Goal: Information Seeking & Learning: Learn about a topic

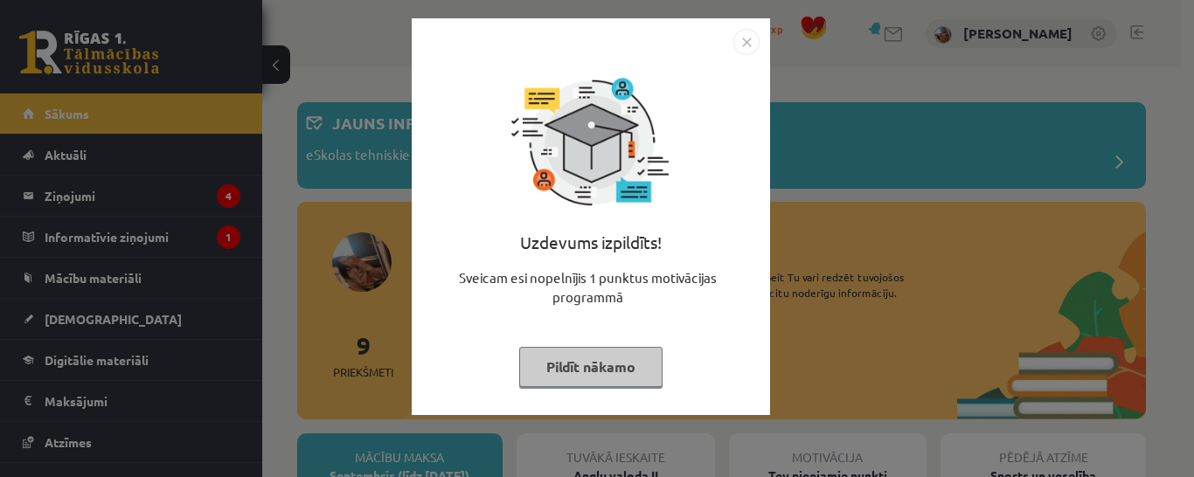
click at [757, 40] on img "Close" at bounding box center [746, 42] width 26 height 26
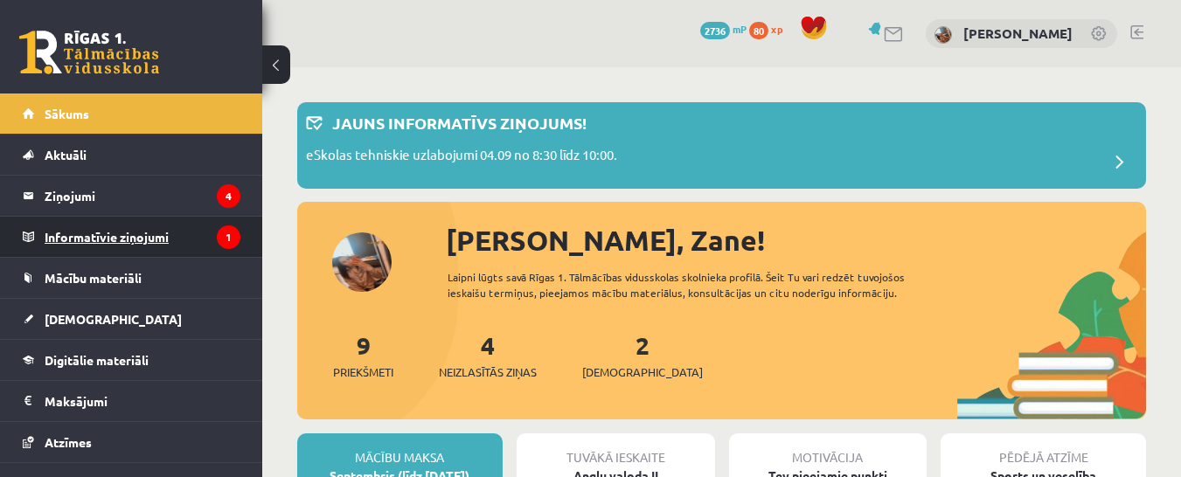
click at [127, 239] on legend "Informatīvie ziņojumi 1" at bounding box center [143, 237] width 196 height 40
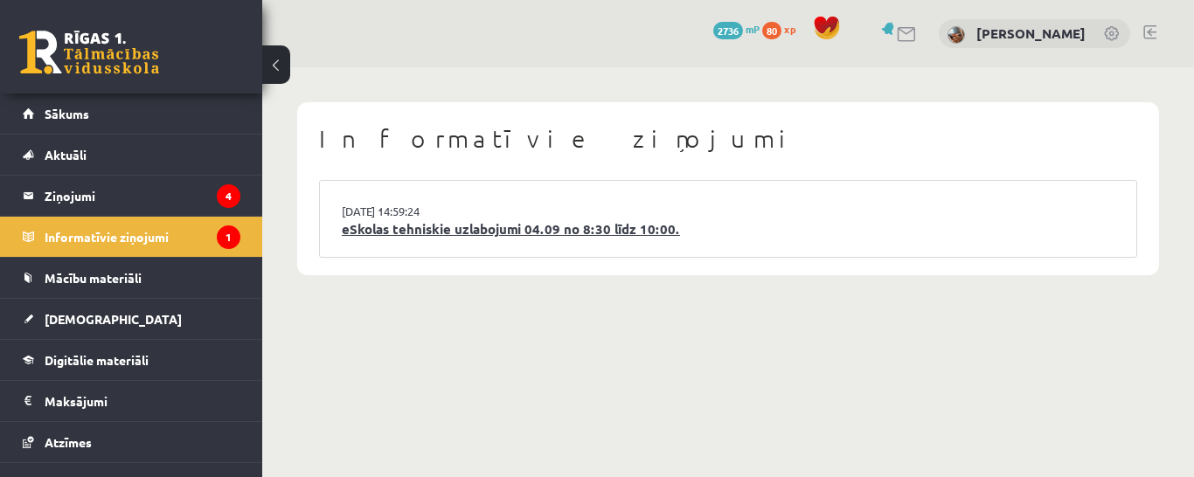
click at [467, 234] on link "eSkolas tehniskie uzlabojumi 04.09 no 8:30 līdz 10:00." at bounding box center [728, 229] width 773 height 20
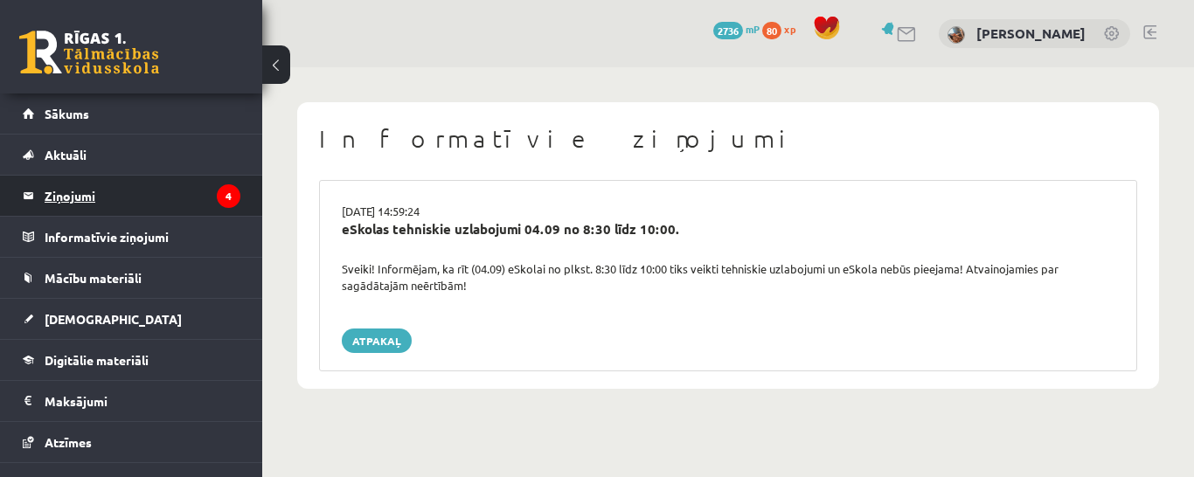
click at [78, 188] on legend "Ziņojumi 4" at bounding box center [143, 196] width 196 height 40
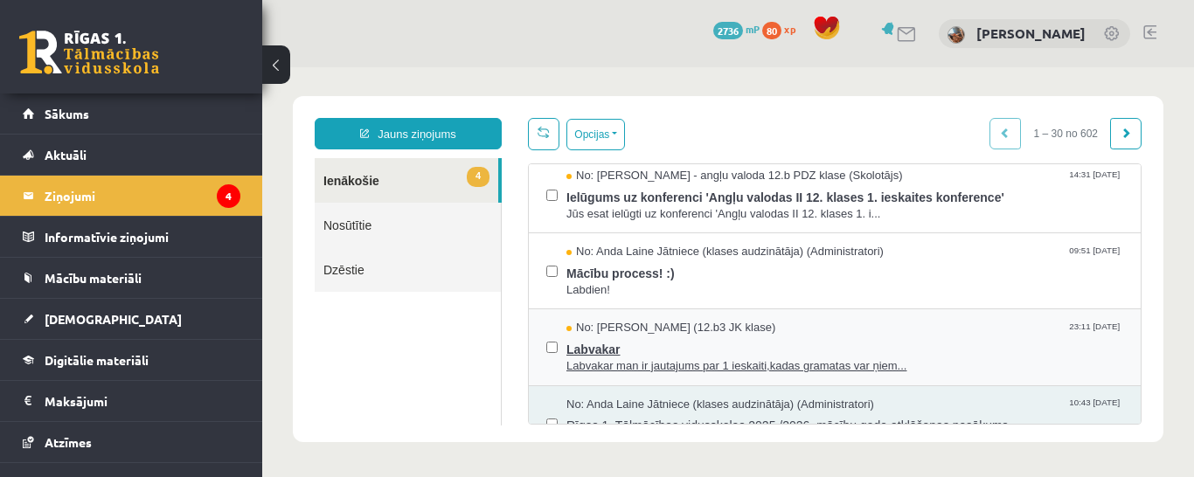
scroll to position [115, 0]
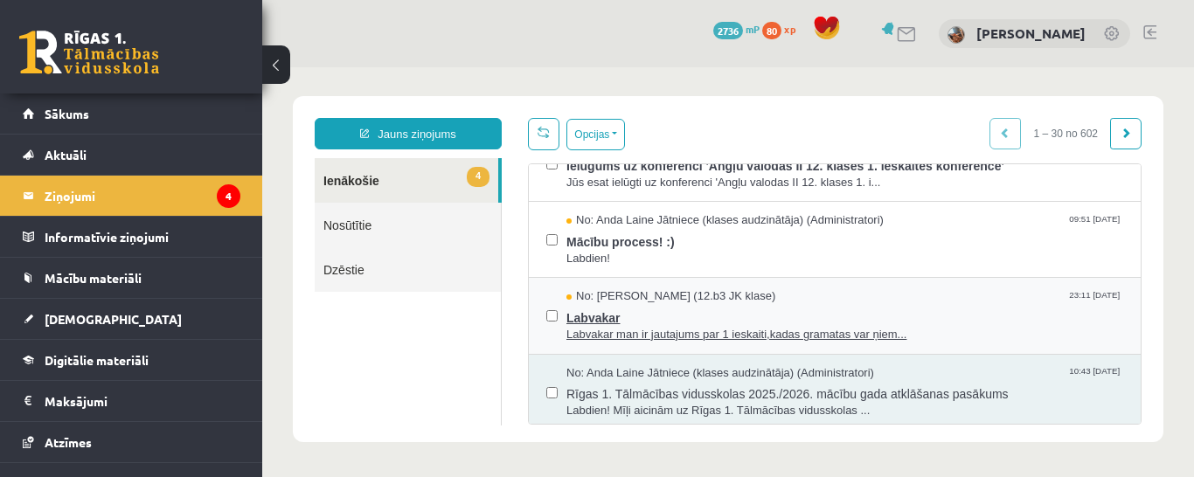
click at [860, 294] on div "No: Zlata Stankeviča (12.b3 JK klase) 23:11 06/09/2025" at bounding box center [844, 296] width 557 height 17
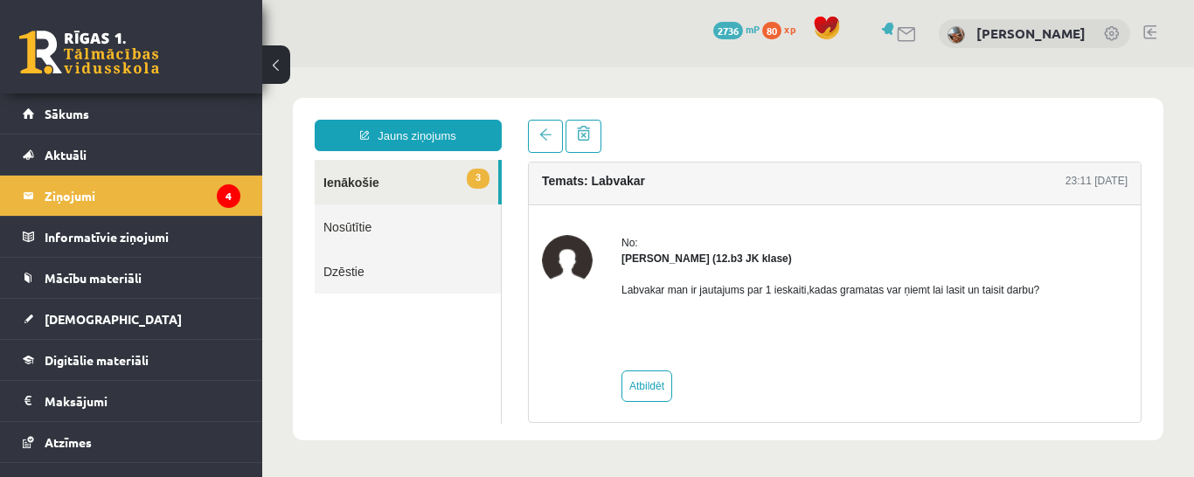
scroll to position [0, 0]
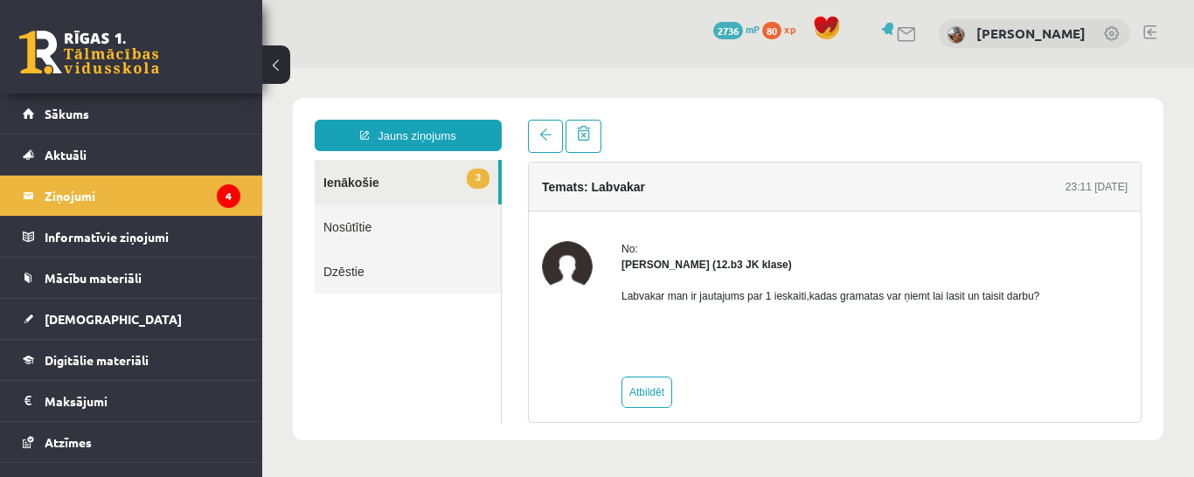
click at [366, 175] on link "3 Ienākošie" at bounding box center [407, 182] width 184 height 45
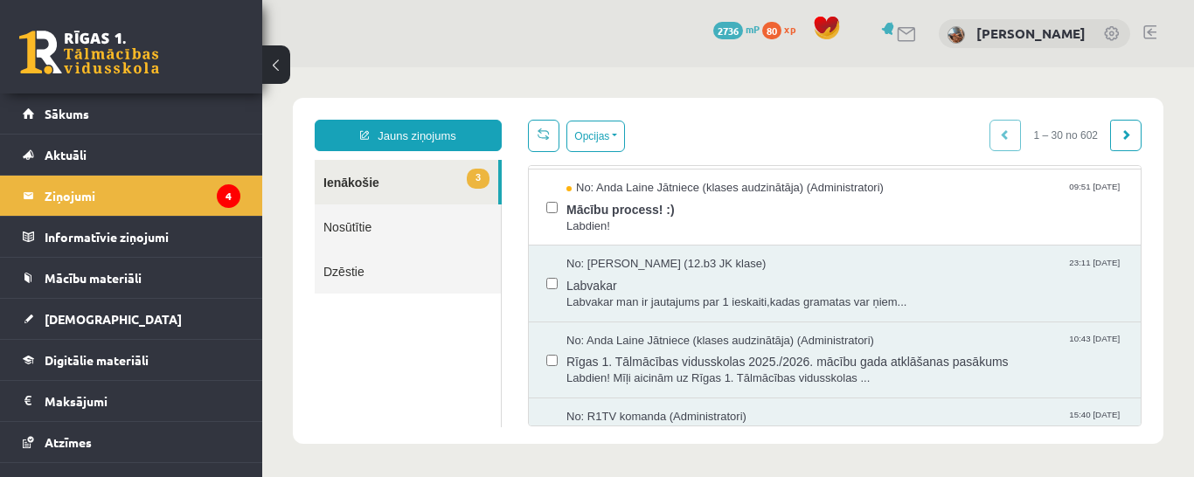
scroll to position [137, 0]
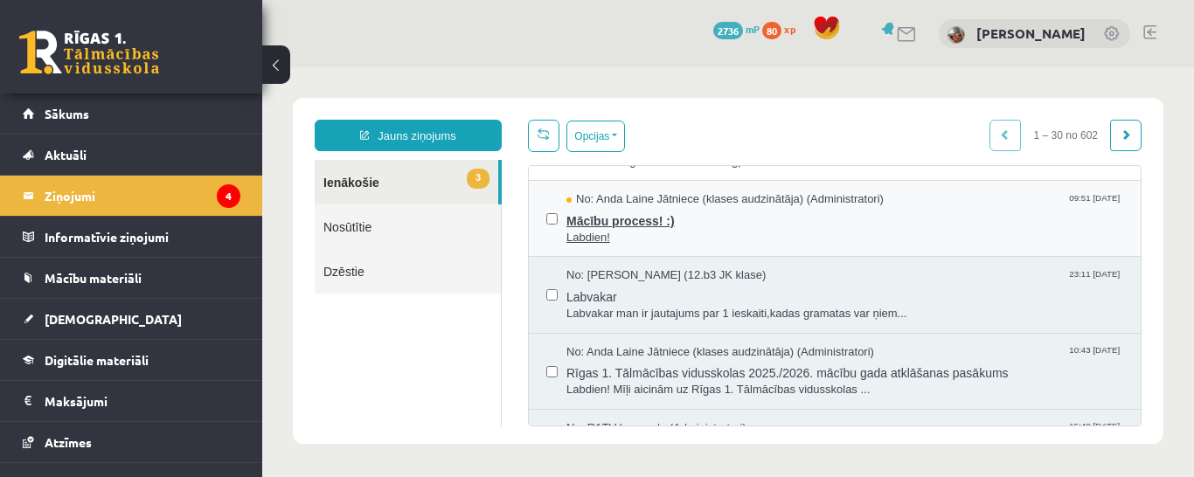
click at [776, 234] on span "Labdien!" at bounding box center [844, 238] width 557 height 17
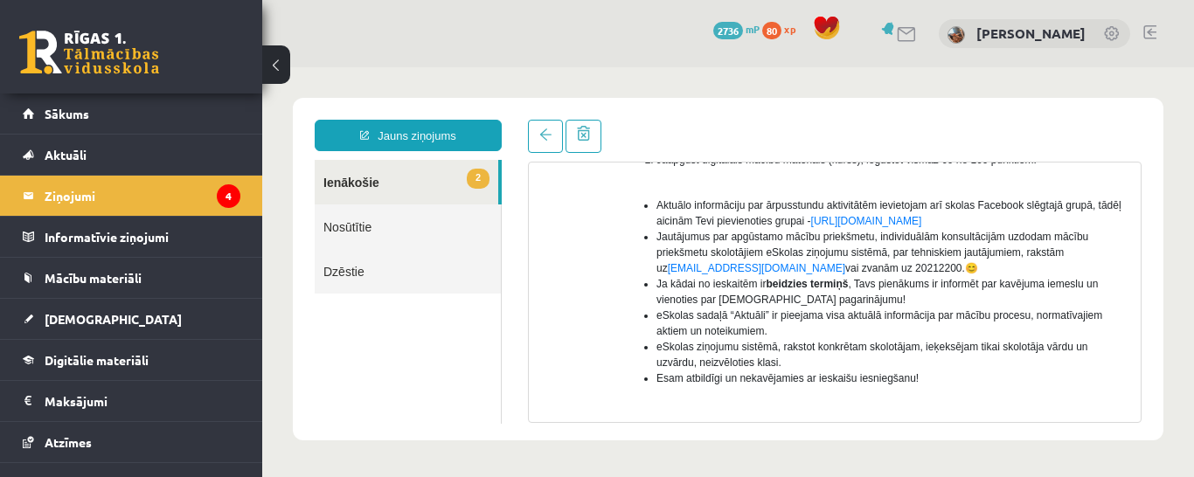
scroll to position [398, 0]
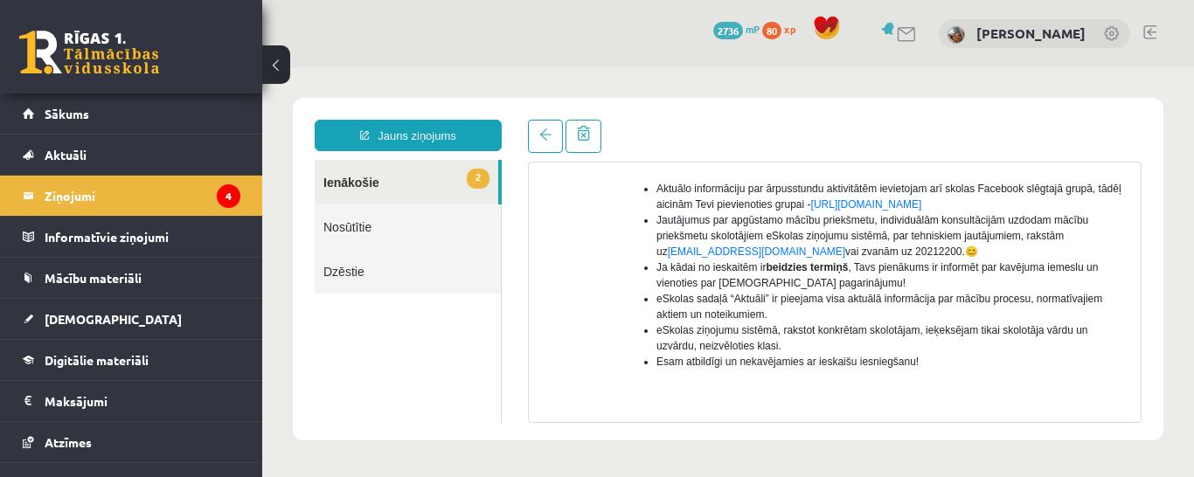
click at [376, 189] on link "2 Ienākošie" at bounding box center [407, 182] width 184 height 45
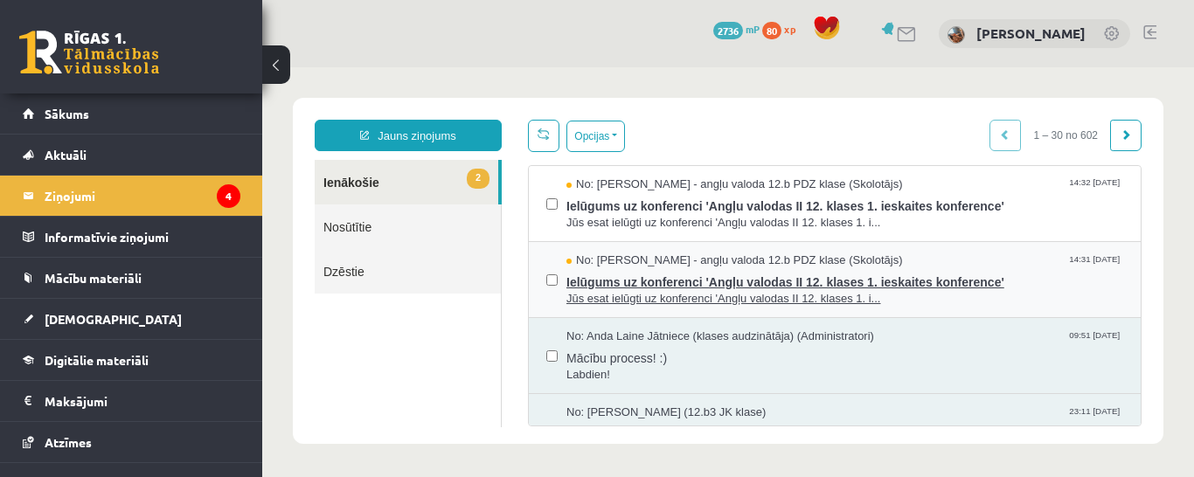
scroll to position [0, 0]
click at [717, 276] on span "Ielūgums uz konferenci 'Angļu valodas II 12. klases 1. ieskaites konference'" at bounding box center [844, 280] width 557 height 22
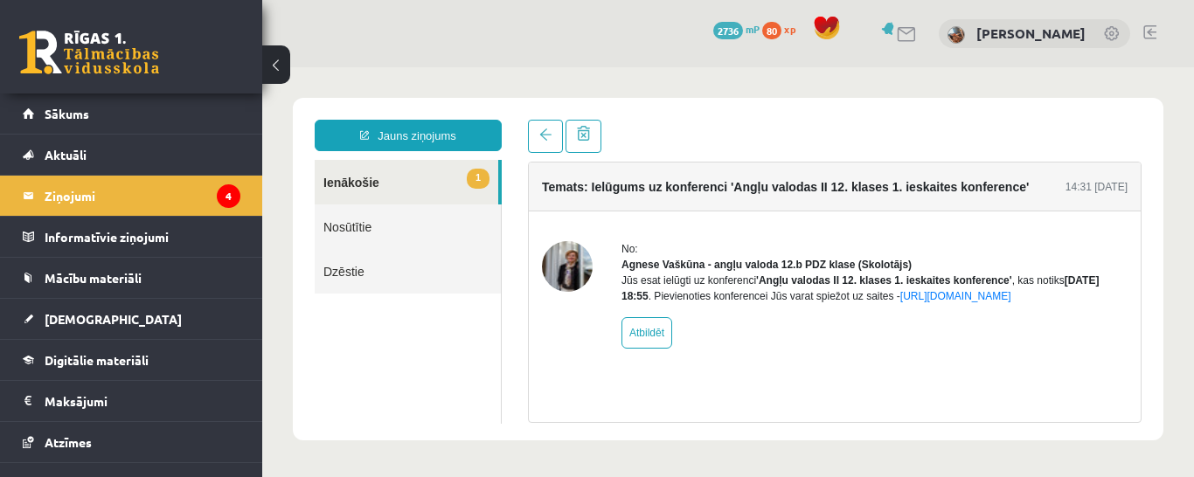
click at [367, 187] on link "1 Ienākošie" at bounding box center [407, 182] width 184 height 45
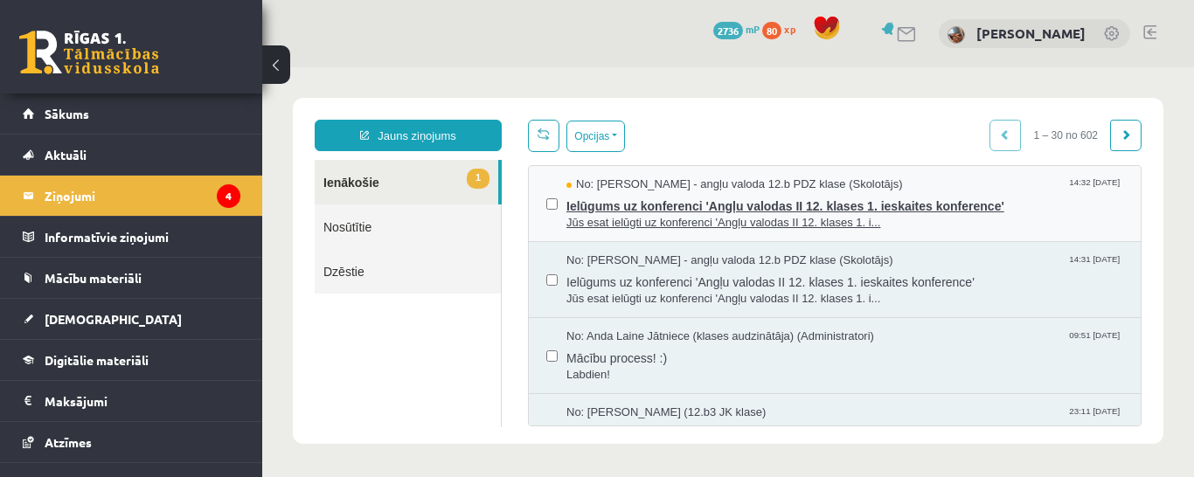
click at [628, 213] on div "Ielūgums uz konferenci 'Angļu valodas II 12. klases 1. ieskaites konference' Jū…" at bounding box center [844, 212] width 557 height 38
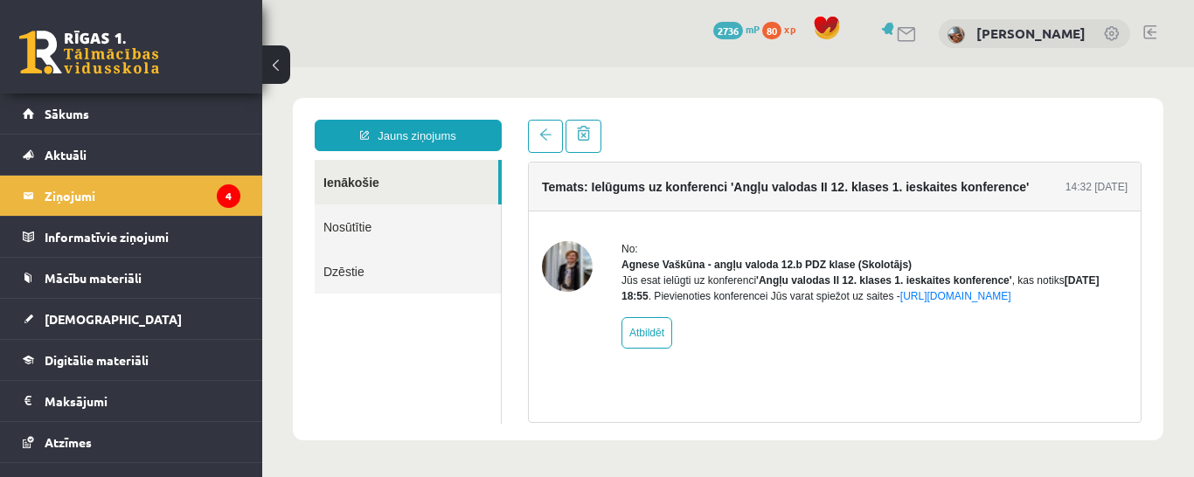
click at [347, 181] on link "Ienākošie" at bounding box center [407, 182] width 184 height 45
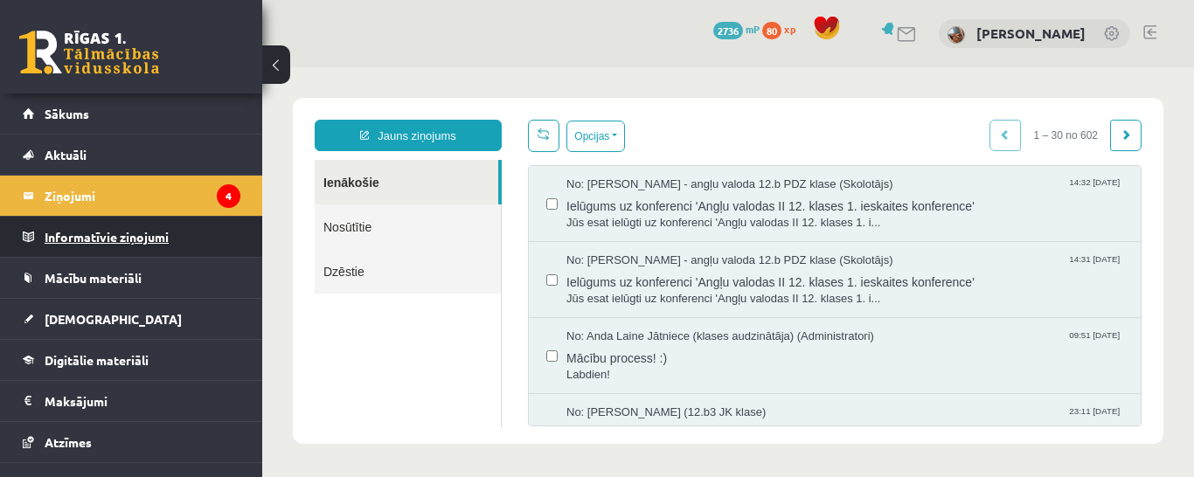
click at [129, 242] on legend "Informatīvie ziņojumi 0" at bounding box center [143, 237] width 196 height 40
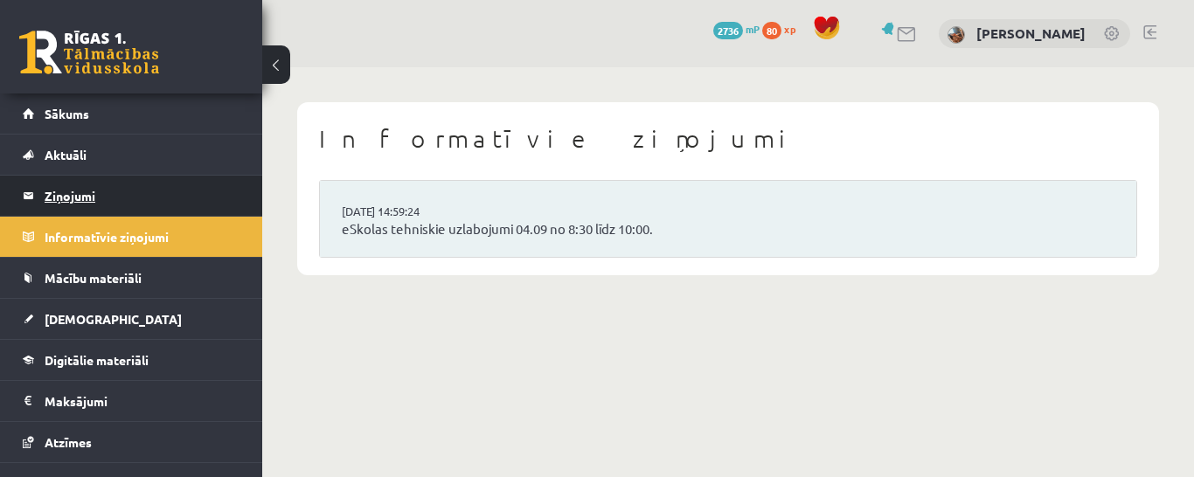
click at [55, 185] on legend "Ziņojumi 4" at bounding box center [143, 196] width 196 height 40
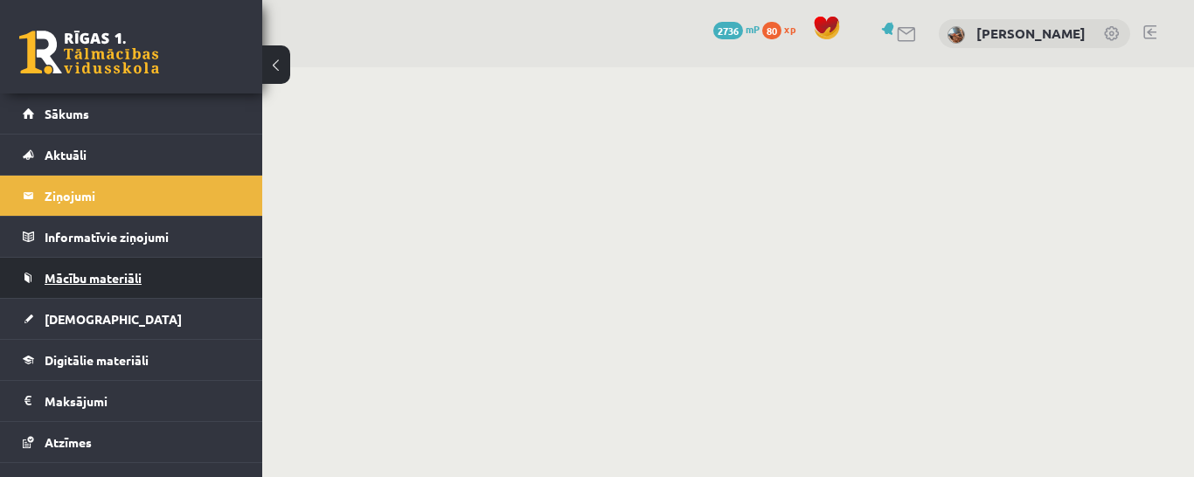
click at [100, 274] on span "Mācību materiāli" at bounding box center [93, 278] width 97 height 16
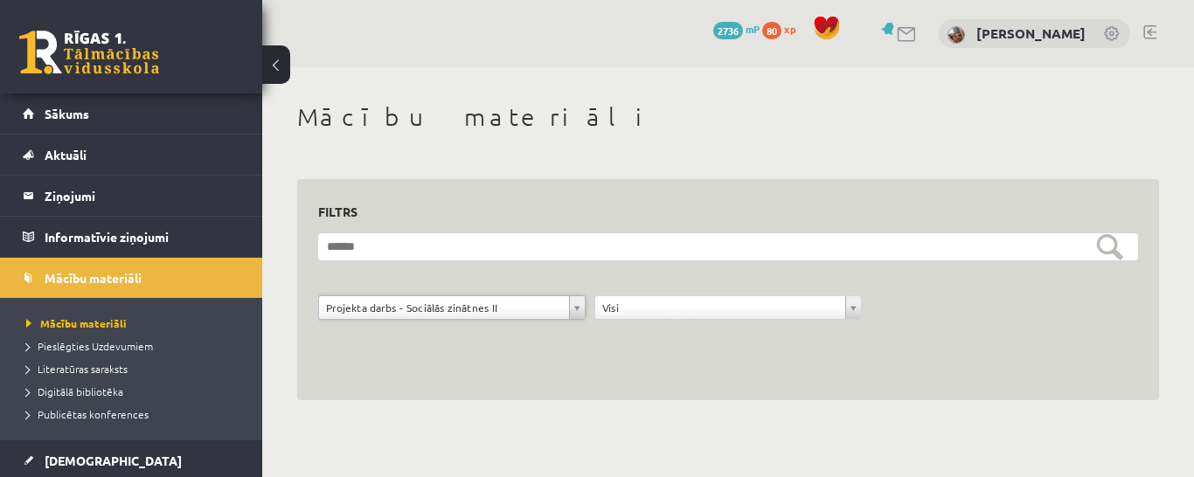
scroll to position [88, 0]
click at [435, 291] on form "**********" at bounding box center [728, 286] width 820 height 106
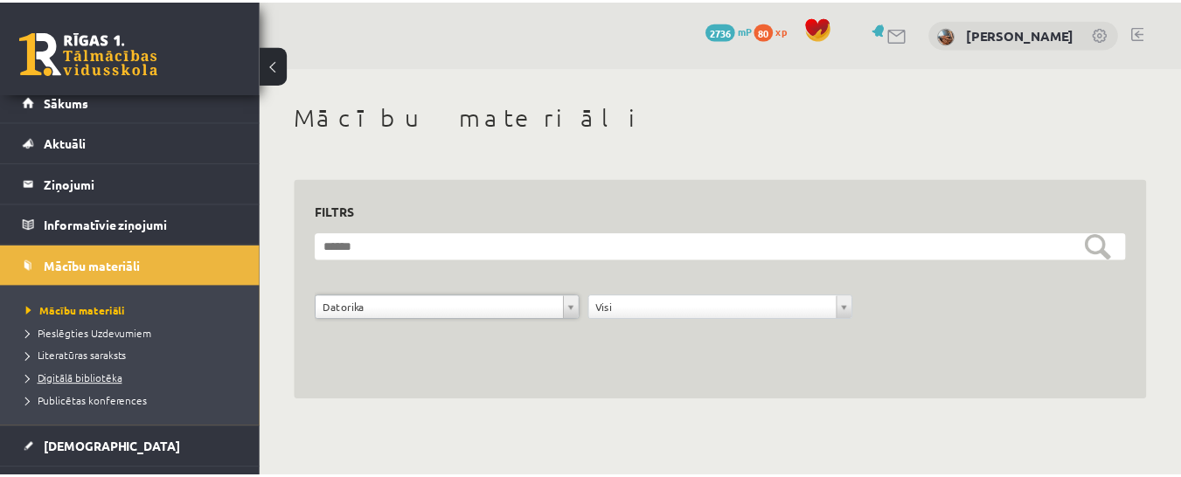
scroll to position [28, 0]
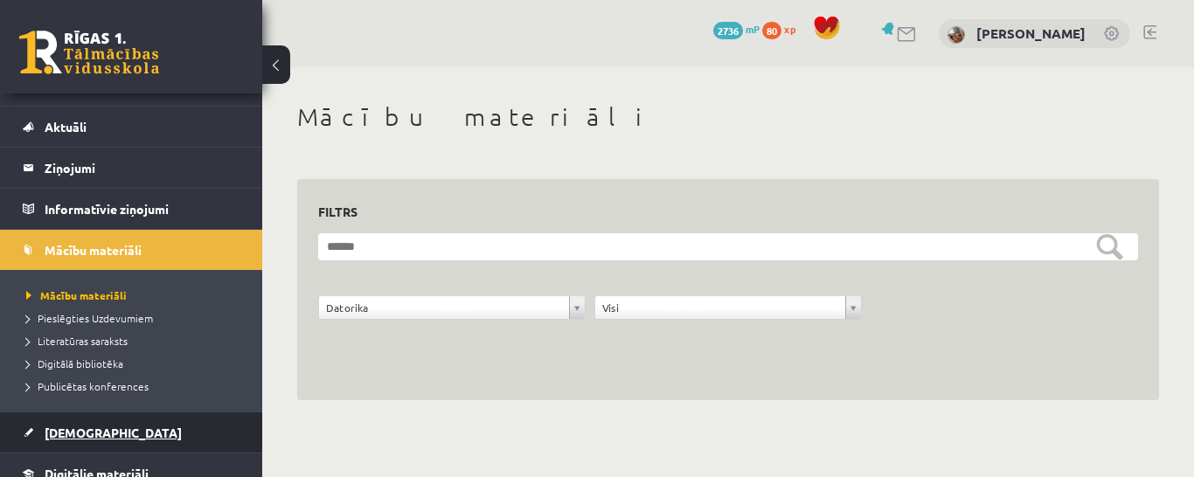
click at [91, 439] on span "[DEMOGRAPHIC_DATA]" at bounding box center [113, 433] width 137 height 16
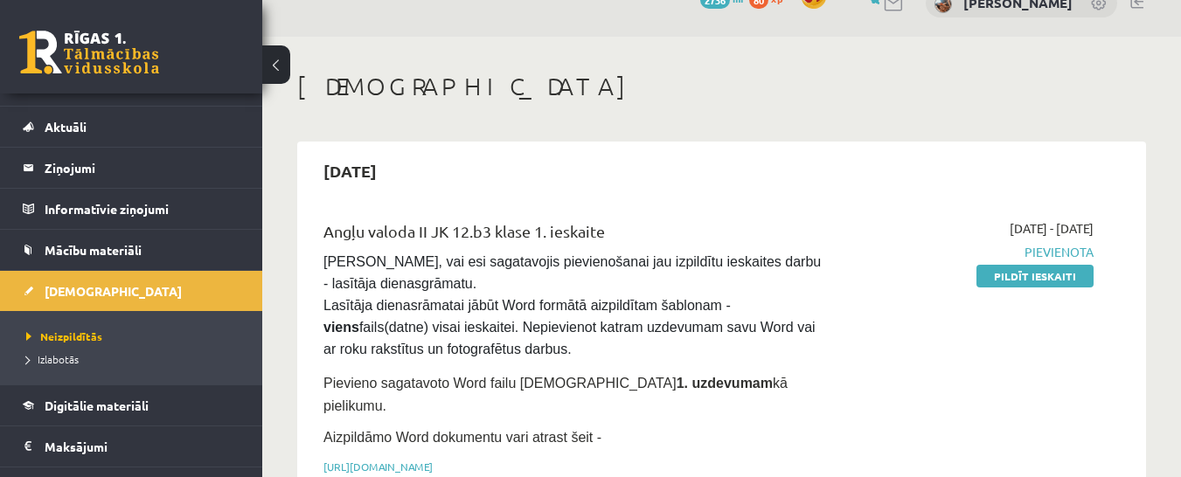
scroll to position [59, 0]
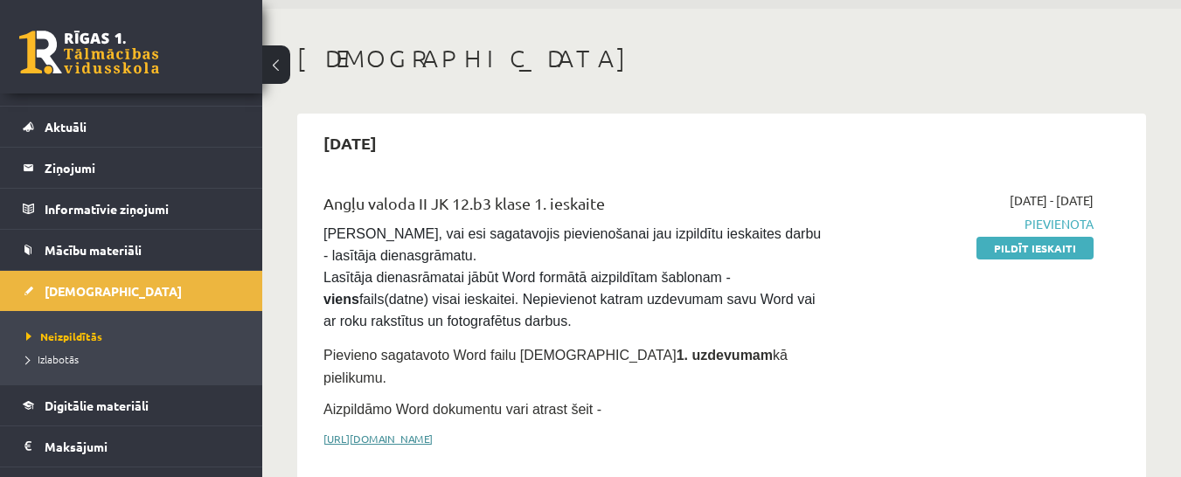
click at [433, 432] on link "https://drive.google.com/drive/folders/1IHE_ip15KOAbO2Se1NDGwZ2e__vlzPUf?usp=sh…" at bounding box center [377, 439] width 109 height 14
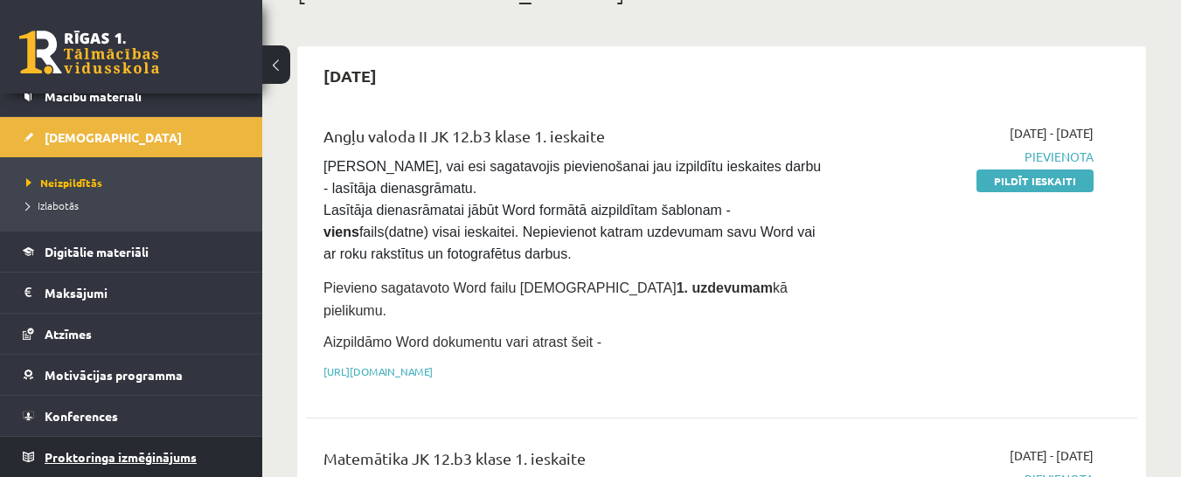
scroll to position [128, 0]
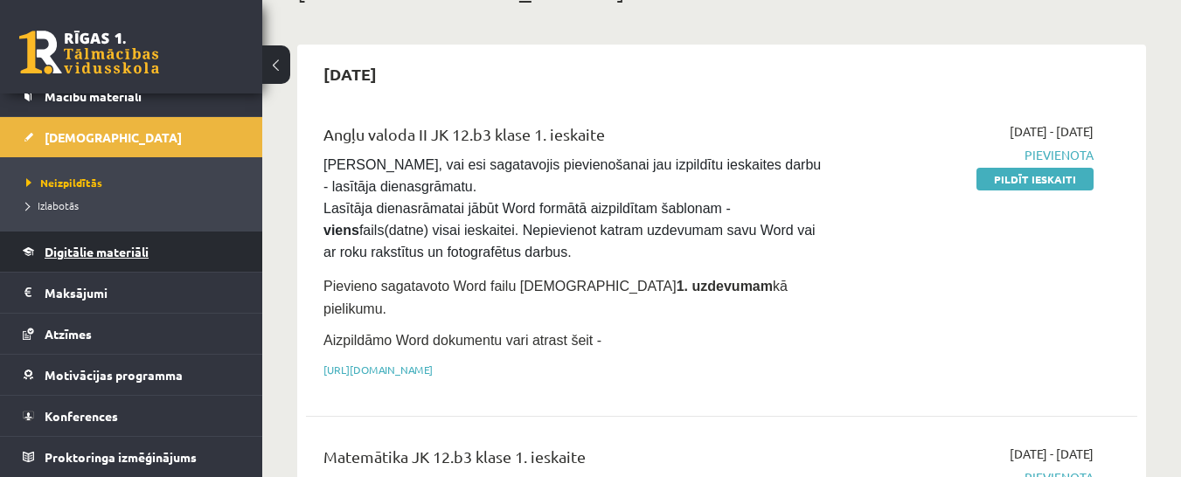
click at [125, 258] on span "Digitālie materiāli" at bounding box center [97, 252] width 104 height 16
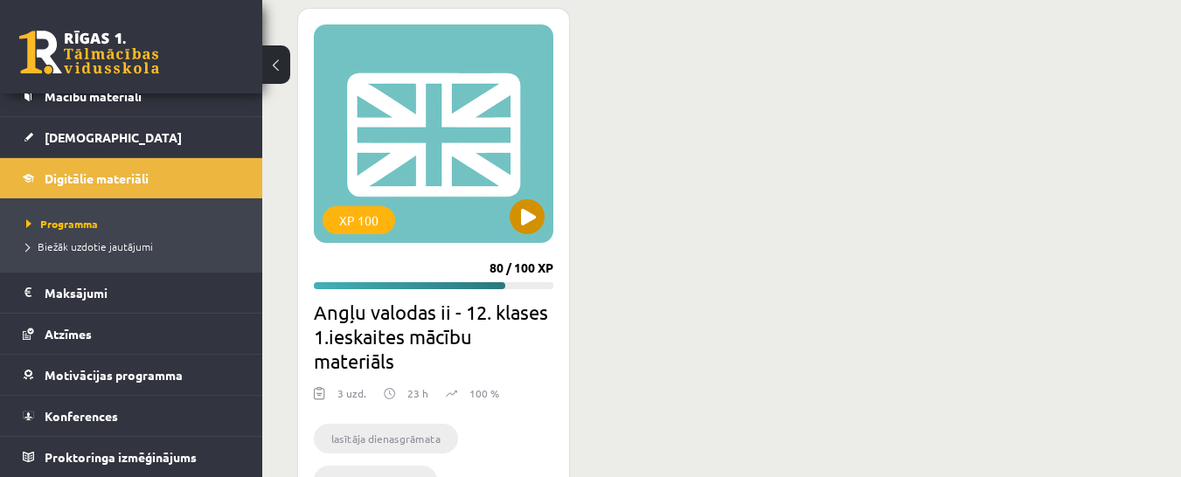
scroll to position [2266, 0]
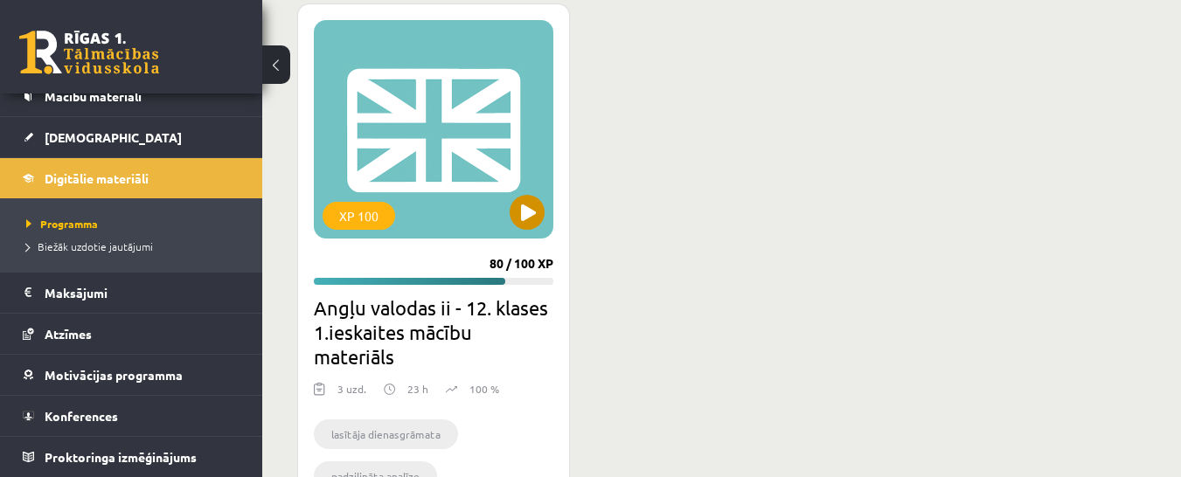
click at [441, 192] on div "XP 100" at bounding box center [434, 129] width 240 height 219
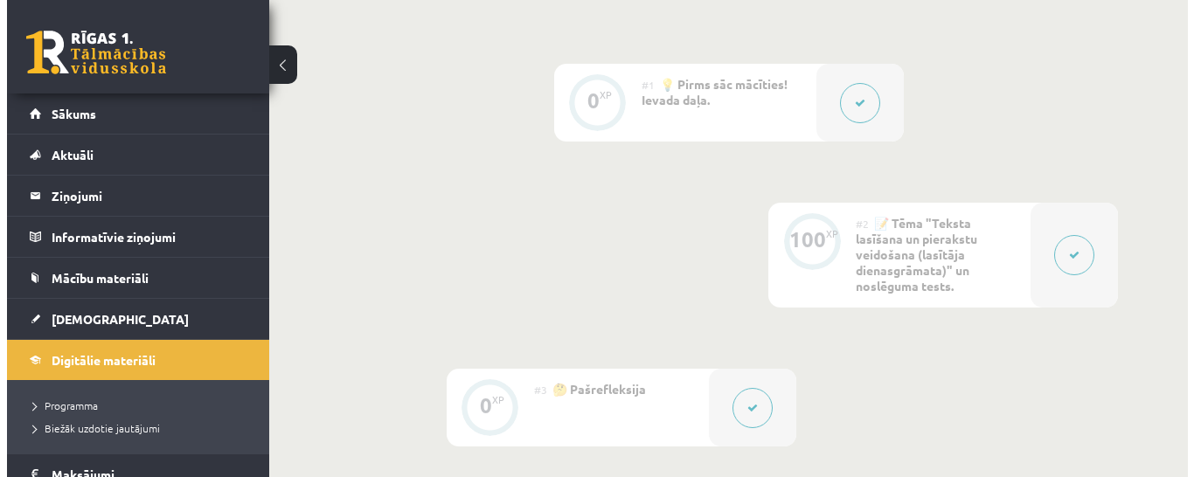
scroll to position [454, 0]
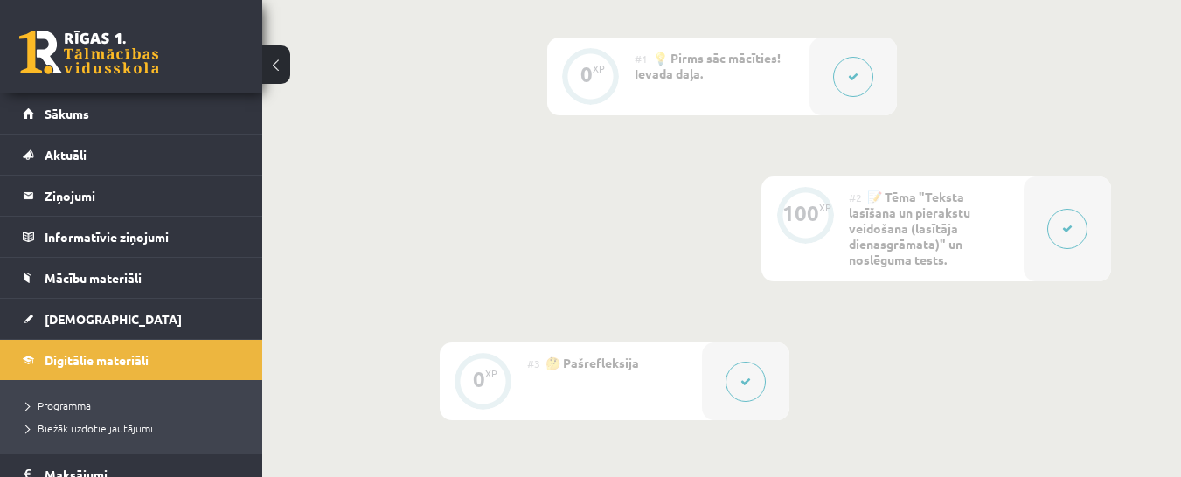
click at [700, 81] on div "#1 💡 Pirms sāc mācīties! Ievada daļa." at bounding box center [722, 77] width 175 height 78
click at [865, 81] on button at bounding box center [853, 77] width 40 height 40
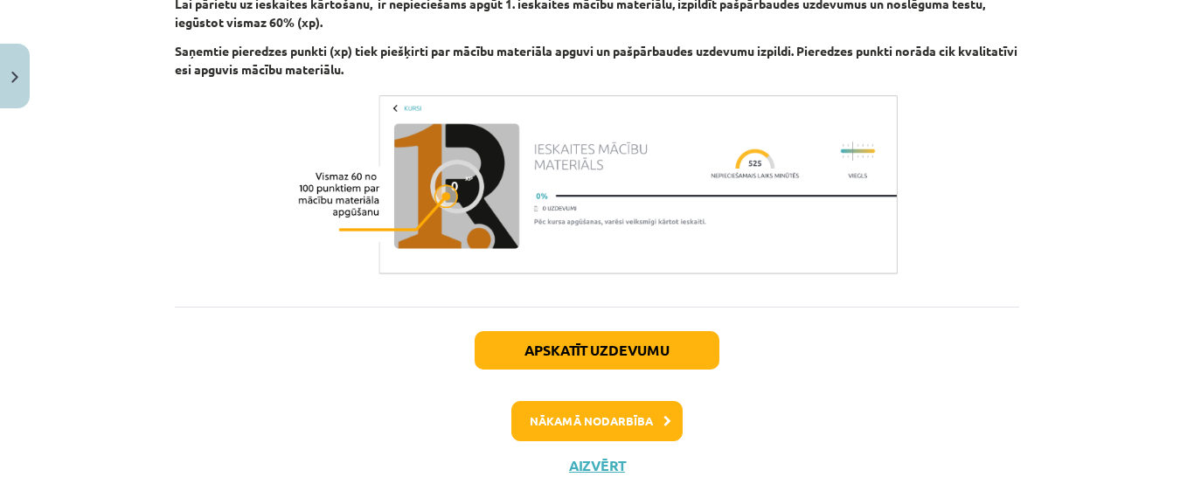
scroll to position [1359, 0]
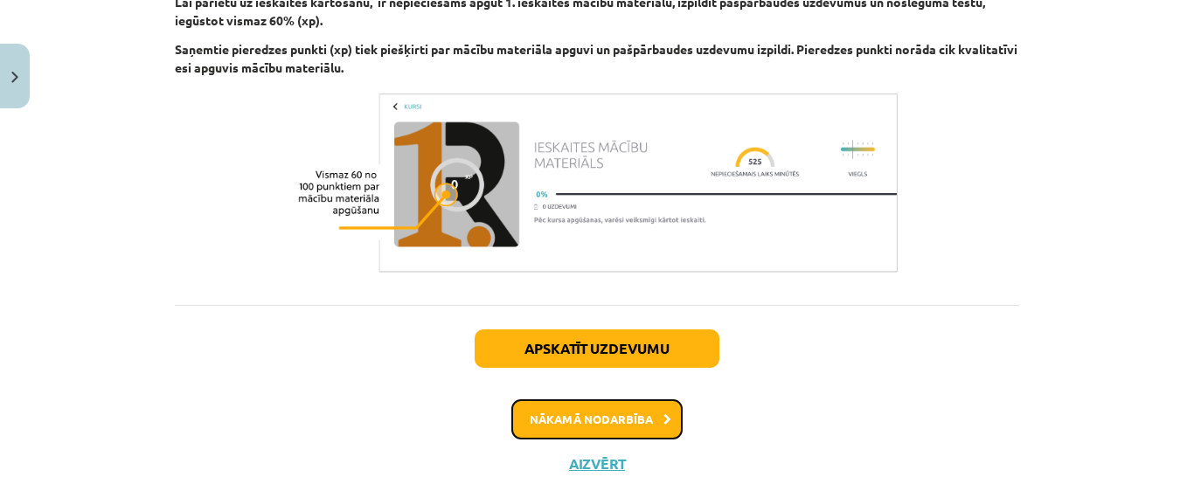
click at [641, 424] on button "Nākamā nodarbība" at bounding box center [596, 420] width 171 height 40
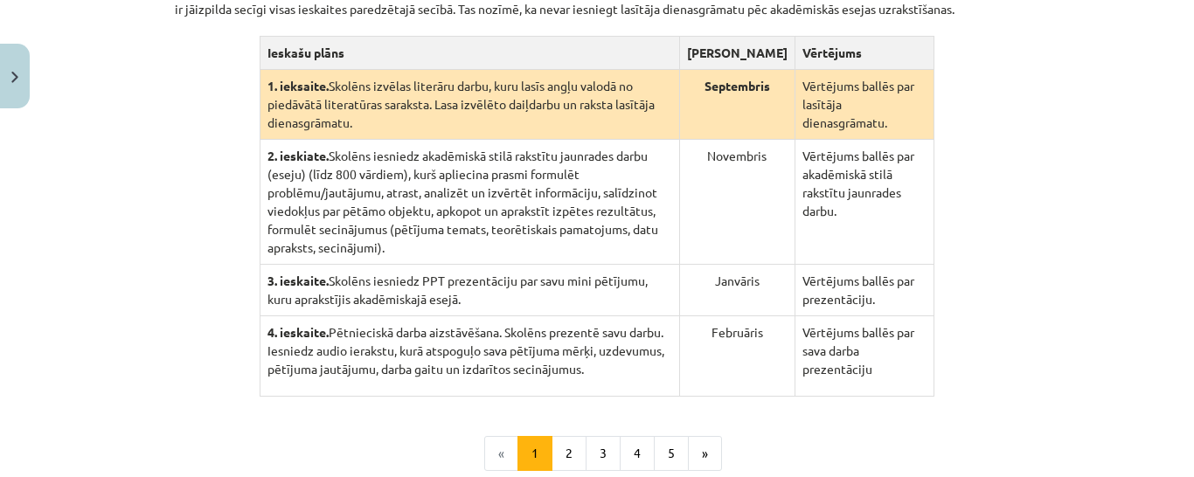
scroll to position [437, 0]
click at [573, 437] on button "2" at bounding box center [569, 454] width 35 height 35
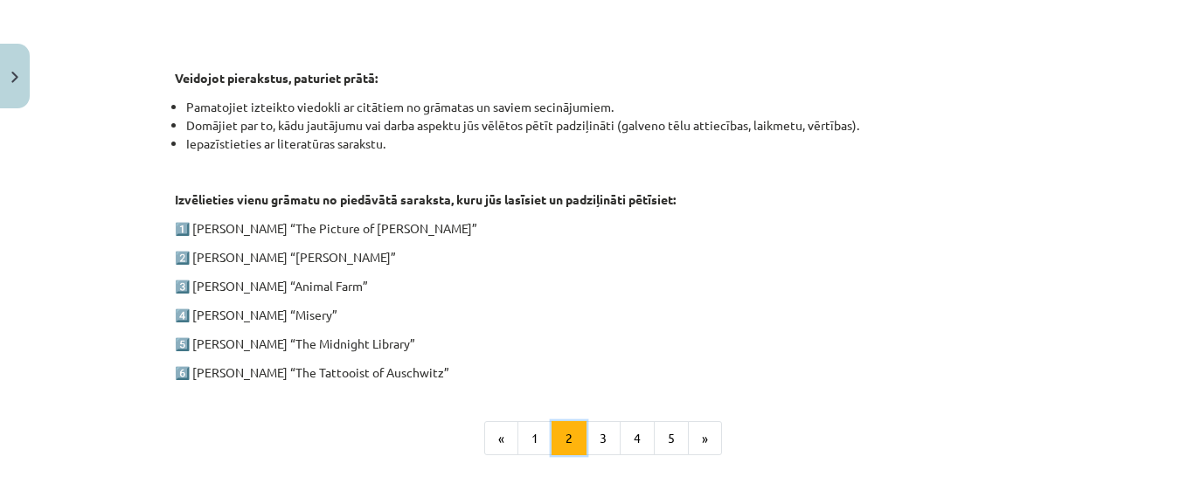
scroll to position [859, 0]
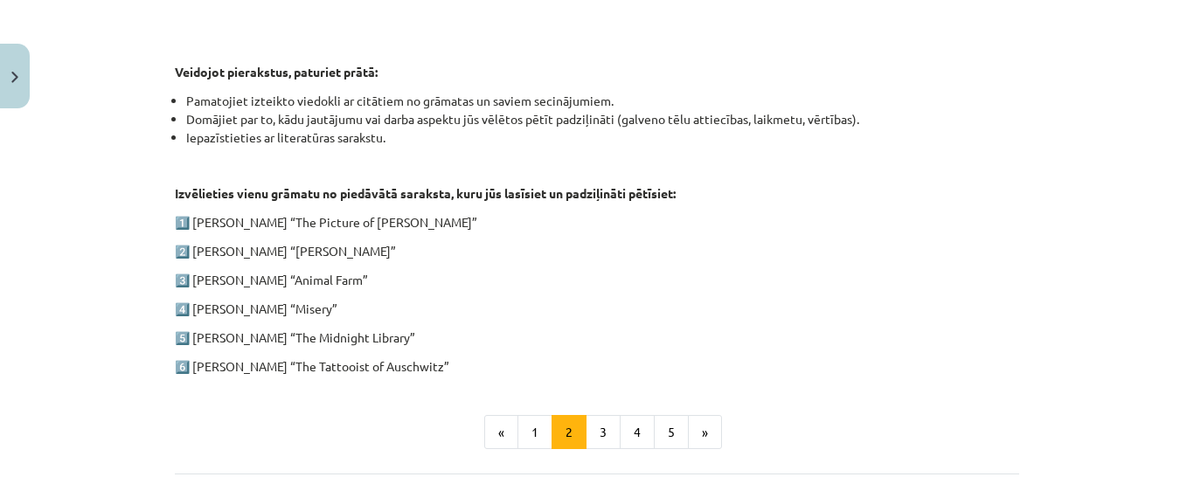
drag, startPoint x: 386, startPoint y: 338, endPoint x: 183, endPoint y: 216, distance: 236.9
copy div "1️⃣ Oscar Wilde “The Picture of Dorian Gray” 2️⃣ Charles Dickens “Oliver Twist”…"
